Goal: Information Seeking & Learning: Learn about a topic

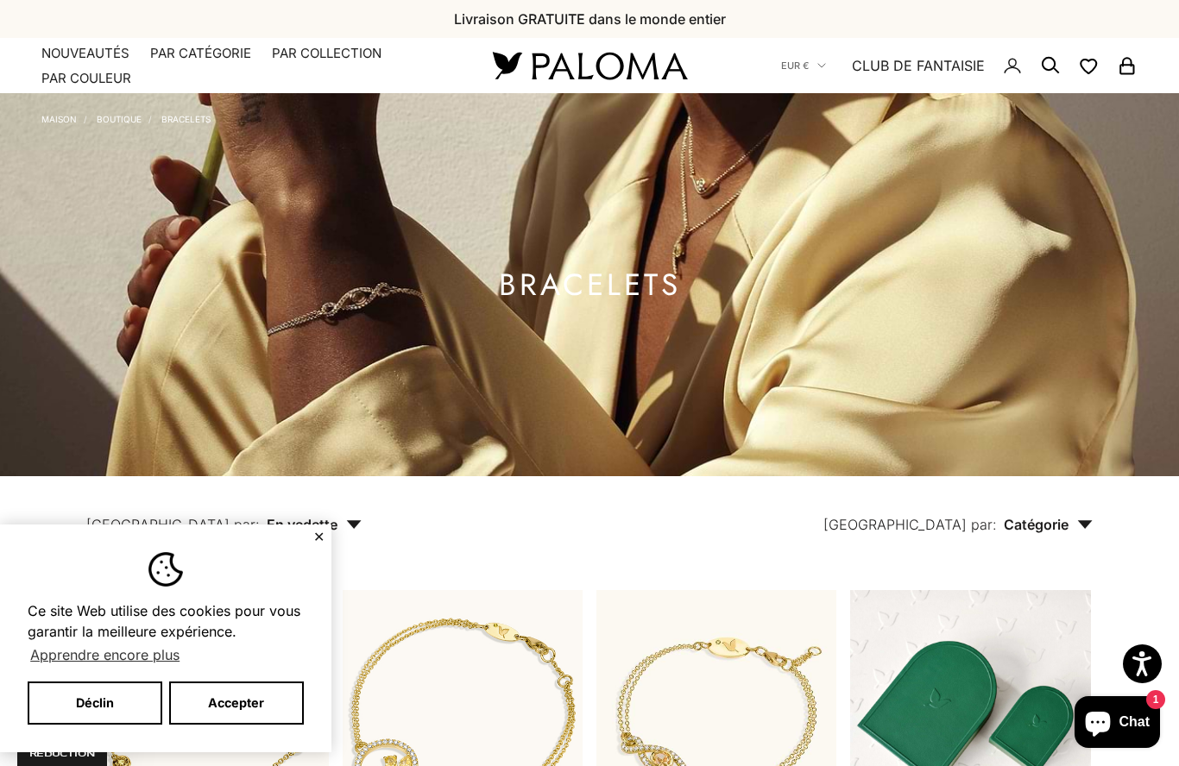
click at [211, 51] on font "Par catégorie" at bounding box center [200, 53] width 101 height 16
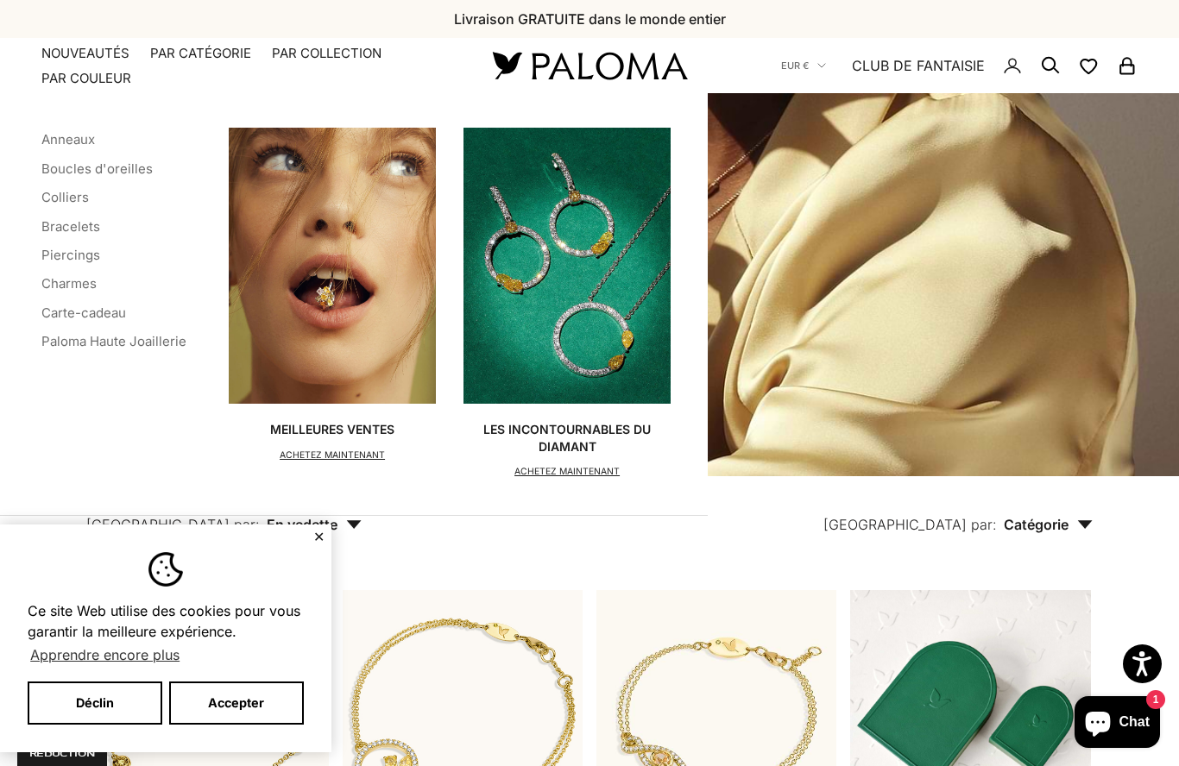
click at [45, 179] on ul "Anneaux Boucles d'oreilles Colliers Bracelets Piercings Charmes Carte-cadeau Pa…" at bounding box center [113, 241] width 145 height 227
click at [72, 189] on font "Colliers" at bounding box center [64, 197] width 47 height 16
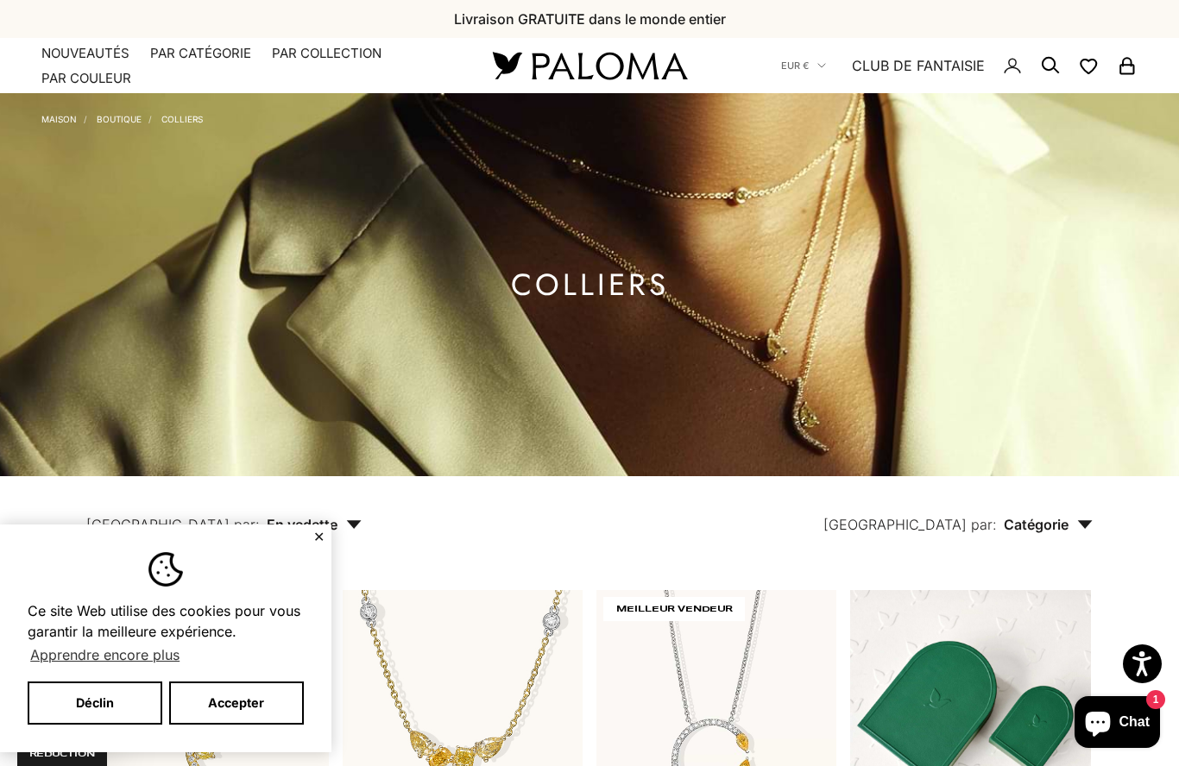
click at [203, 54] on font "Par catégorie" at bounding box center [200, 53] width 101 height 16
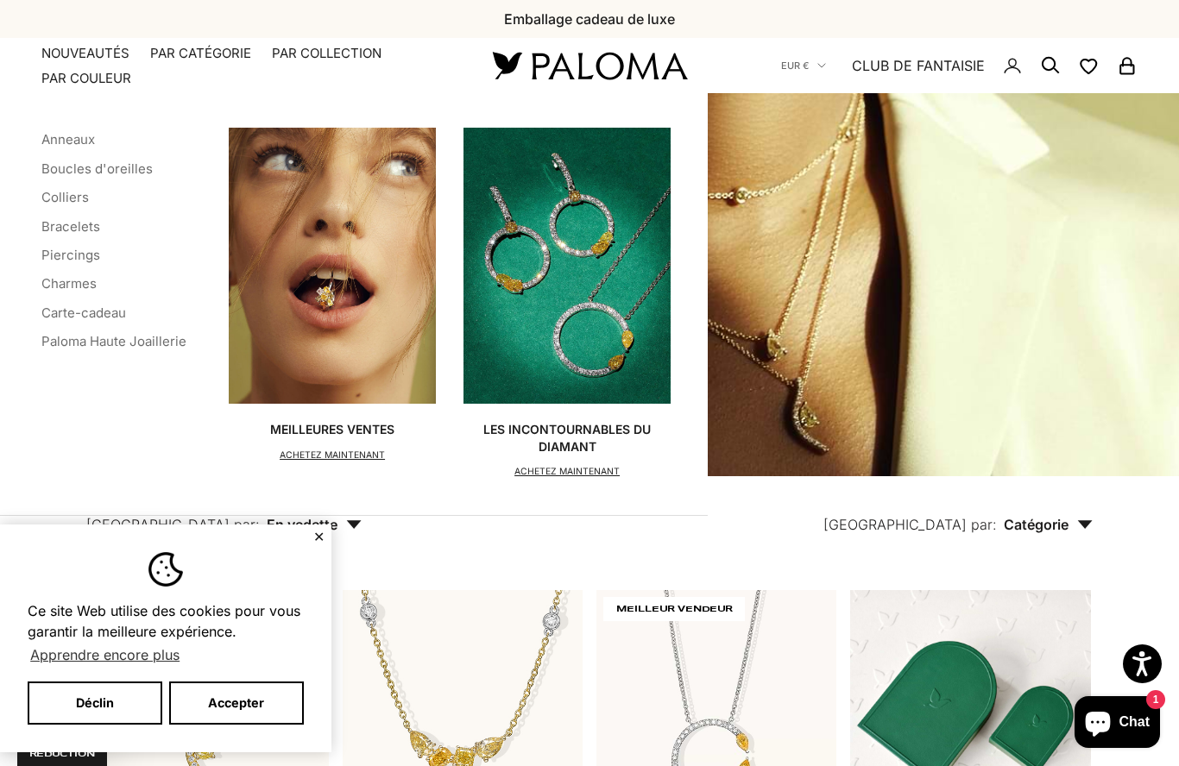
click at [585, 449] on font "Les incontournables du diamant" at bounding box center [566, 438] width 167 height 32
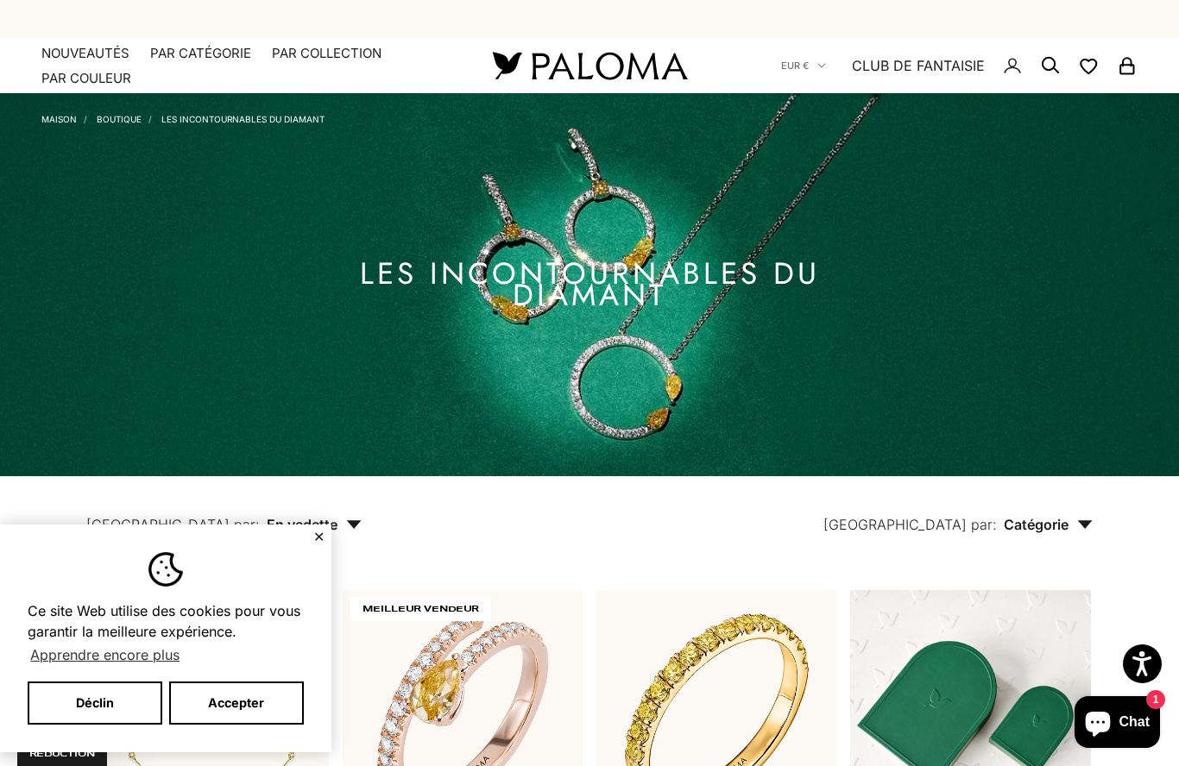
click at [39, 110] on img at bounding box center [589, 284] width 1179 height 383
click at [63, 122] on font "Maison" at bounding box center [58, 119] width 35 height 10
click at [113, 117] on font "Boutique" at bounding box center [119, 119] width 45 height 10
click at [937, 66] on font "CLUB DE FANTAISIE" at bounding box center [918, 65] width 133 height 17
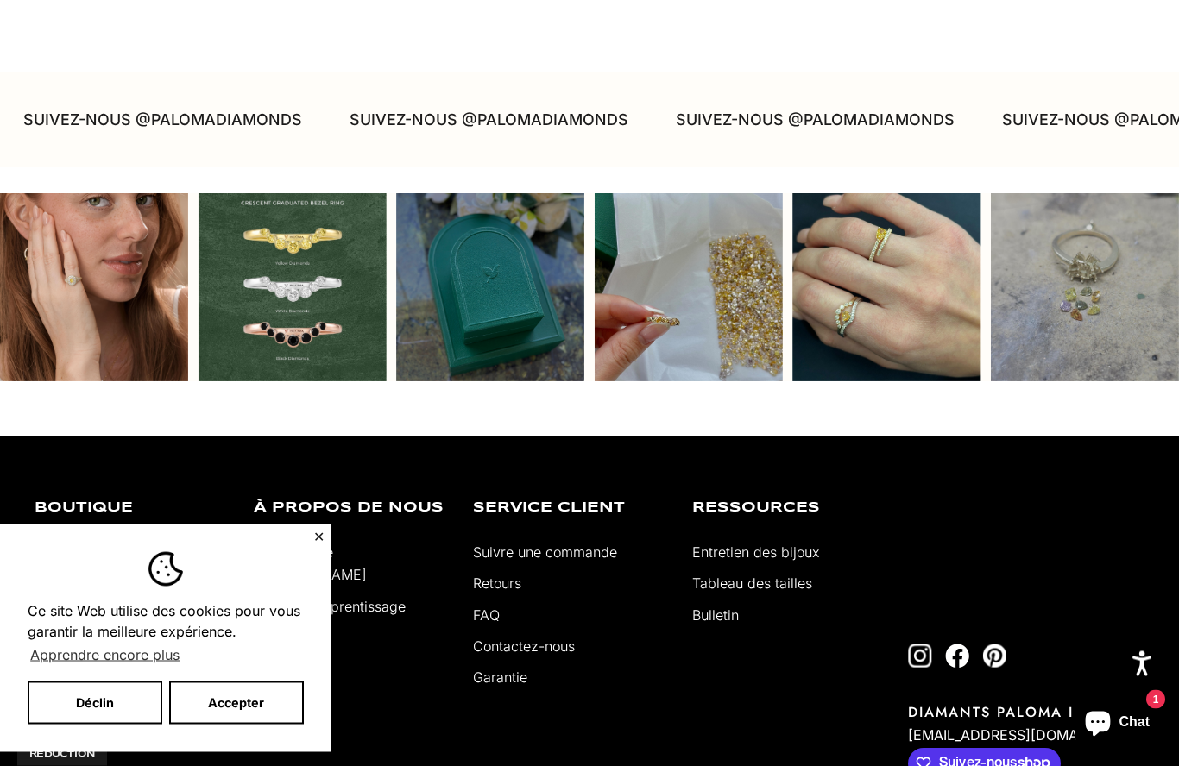
scroll to position [4430, 0]
click at [360, 544] on font "À propos de [PERSON_NAME]" at bounding box center [310, 564] width 113 height 40
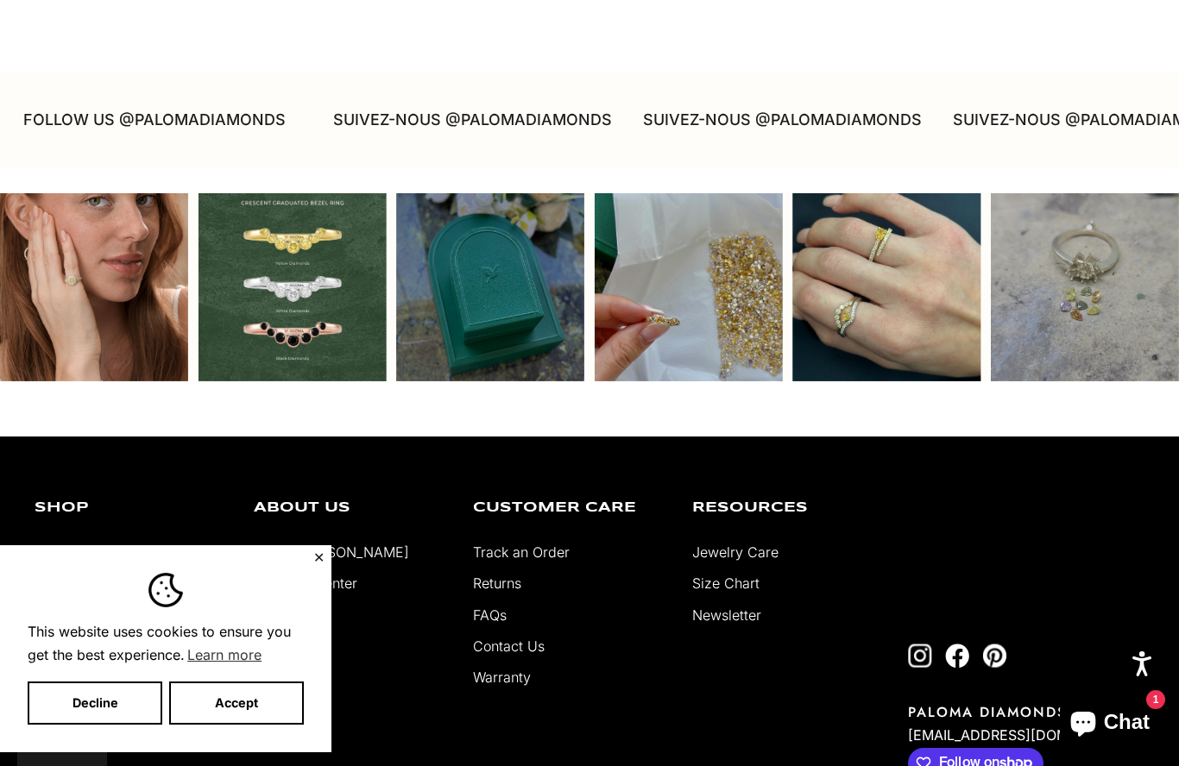
scroll to position [3814, 0]
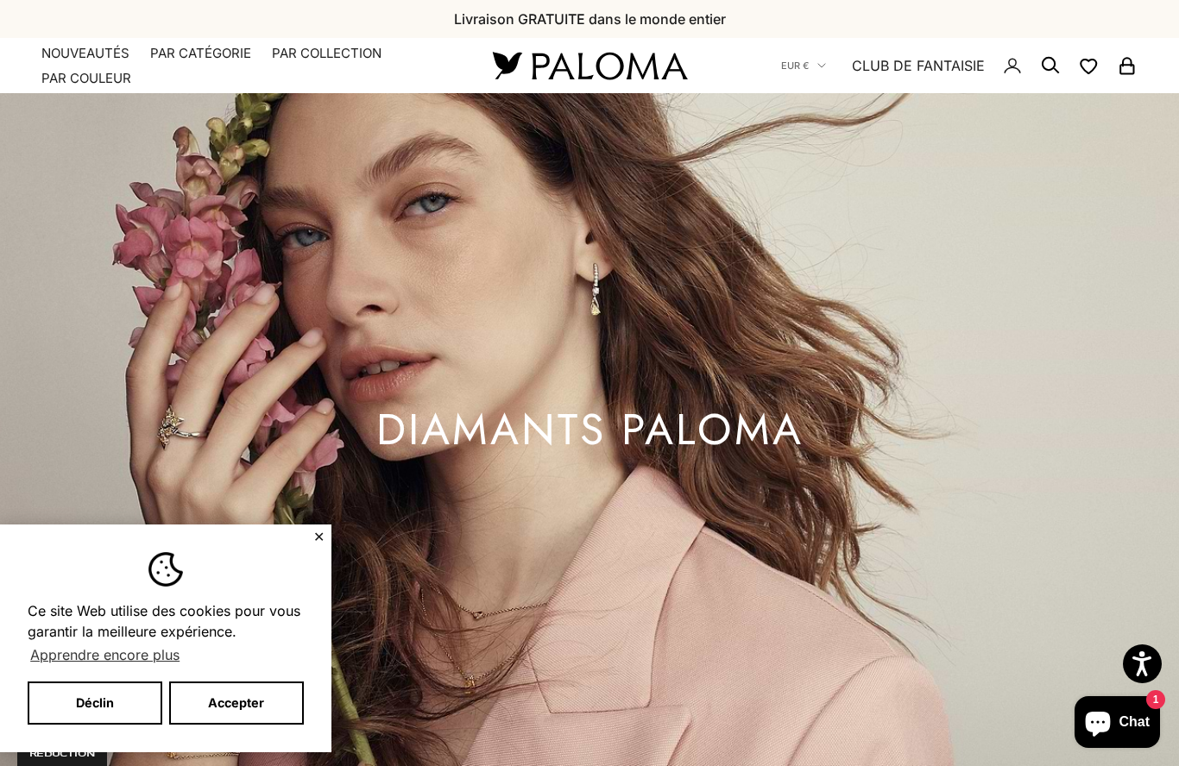
click at [260, 698] on font "Accepter" at bounding box center [236, 703] width 56 height 15
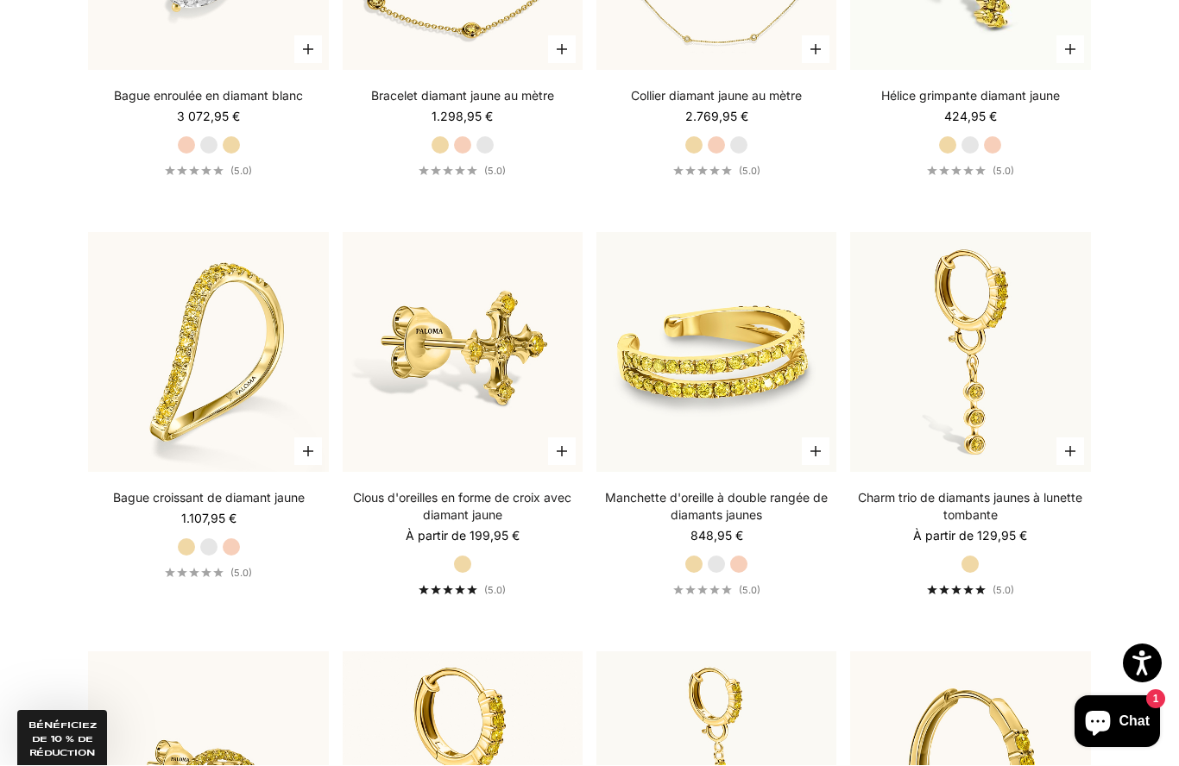
scroll to position [12589, 0]
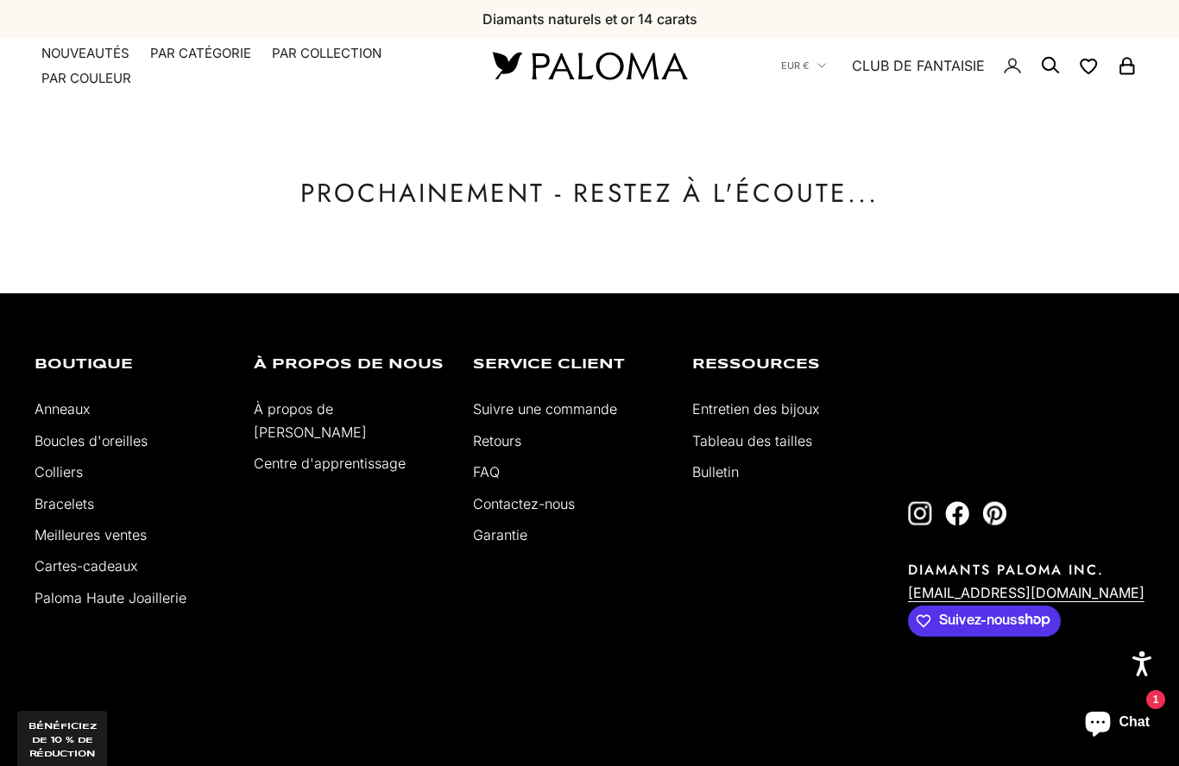
click at [139, 606] on font "Paloma Haute Joaillerie" at bounding box center [111, 597] width 152 height 17
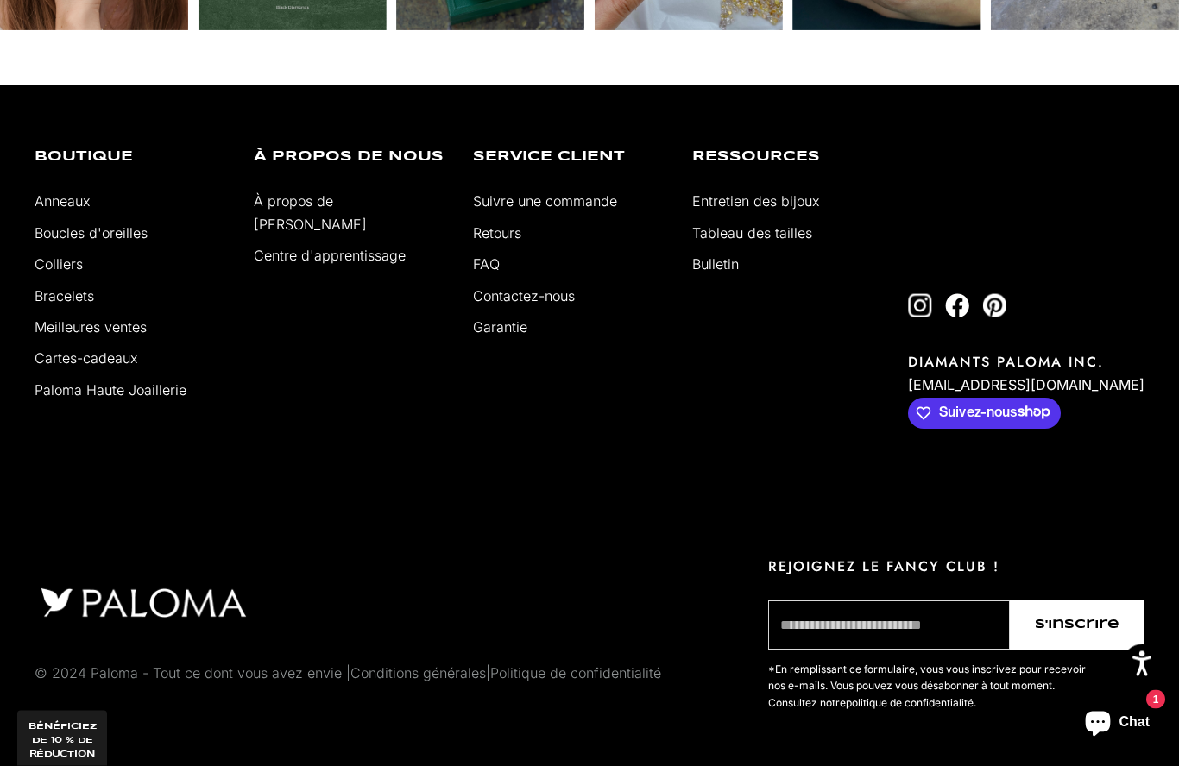
scroll to position [6014, 0]
click at [345, 264] on font "Centre d'apprentissage" at bounding box center [330, 255] width 152 height 17
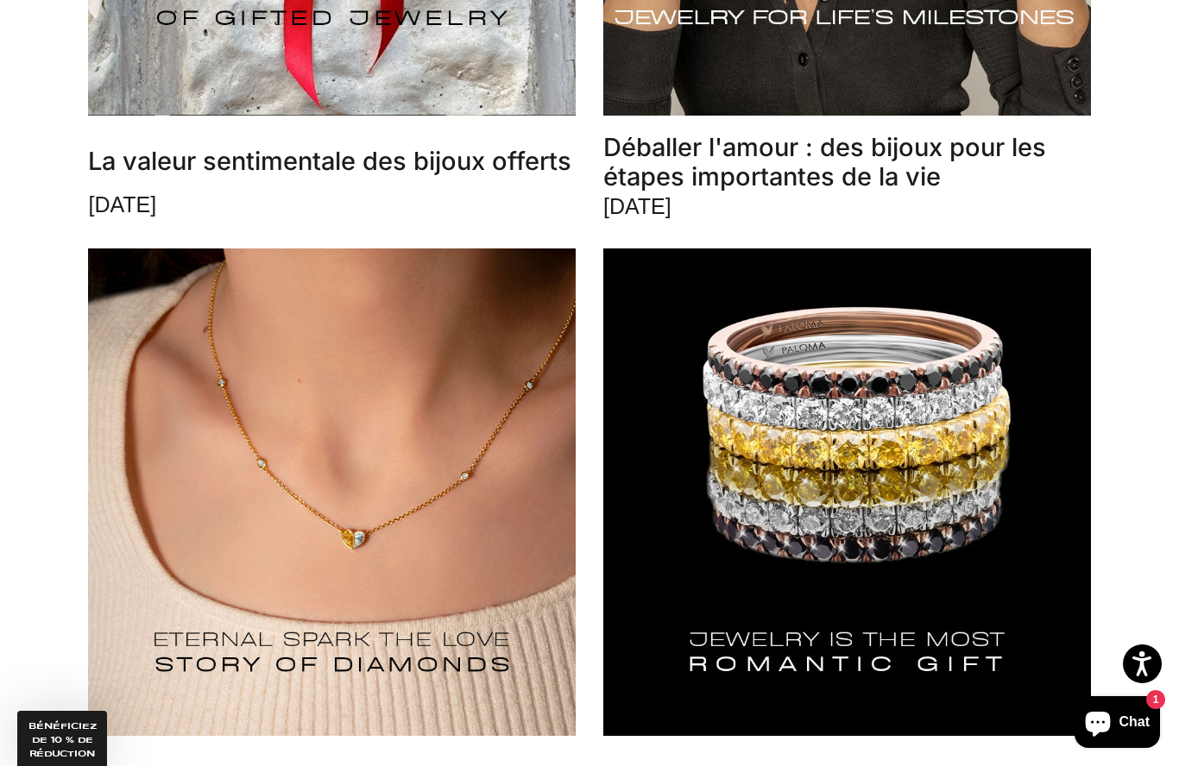
scroll to position [6393, 0]
